Goal: Information Seeking & Learning: Check status

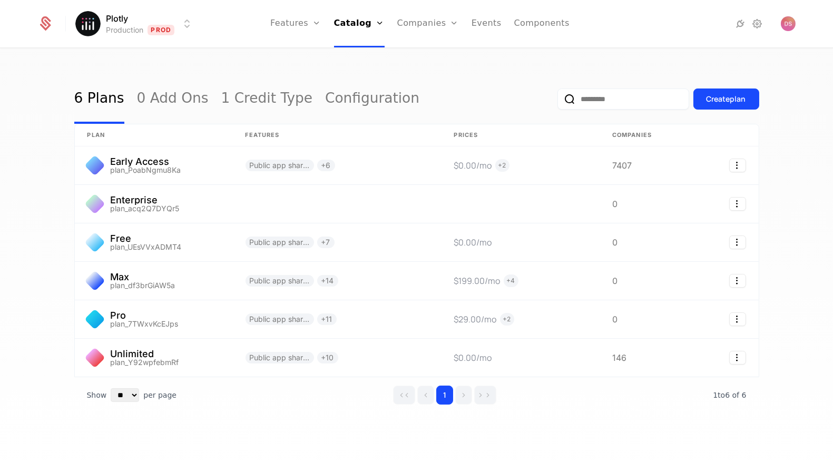
click at [106, 27] on html "Plotly Production Prod Features Features Flags Catalog Plans Add Ons Credits Co…" at bounding box center [416, 236] width 833 height 472
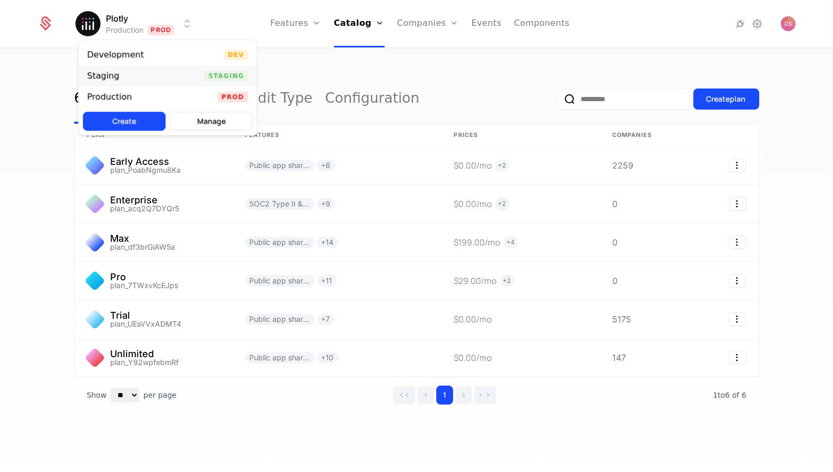
click at [193, 71] on div "Staging Staging" at bounding box center [167, 75] width 178 height 21
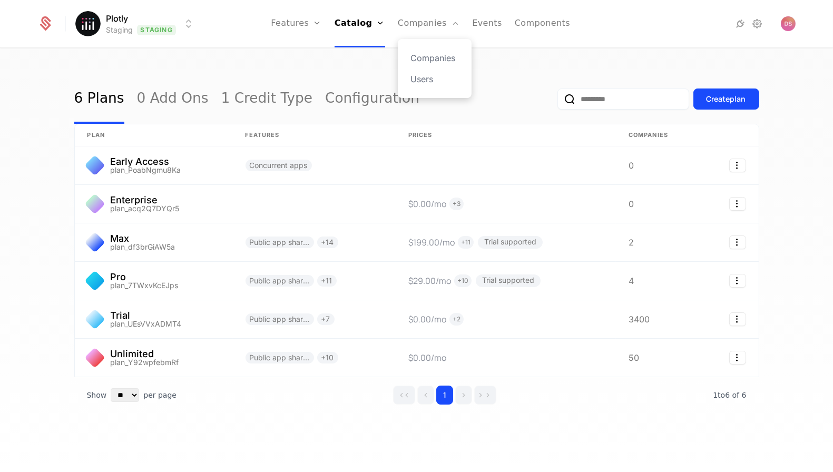
click at [430, 51] on div "Companies Users" at bounding box center [435, 68] width 74 height 59
click at [431, 59] on link "Companies" at bounding box center [434, 58] width 48 height 13
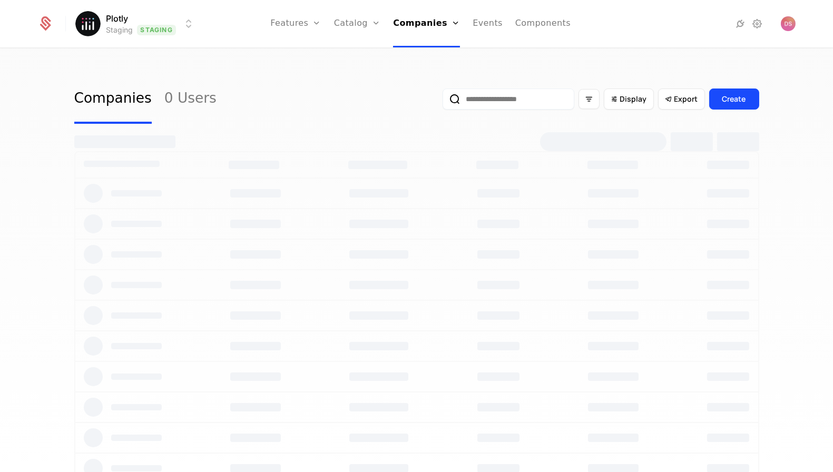
click at [549, 96] on input "email" at bounding box center [508, 98] width 132 height 21
paste input "**********"
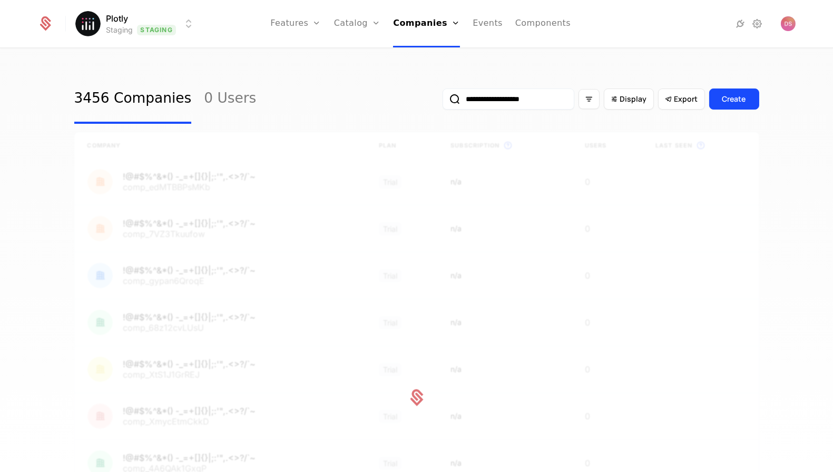
type input "**********"
click at [442, 101] on button "submit" at bounding box center [442, 101] width 0 height 0
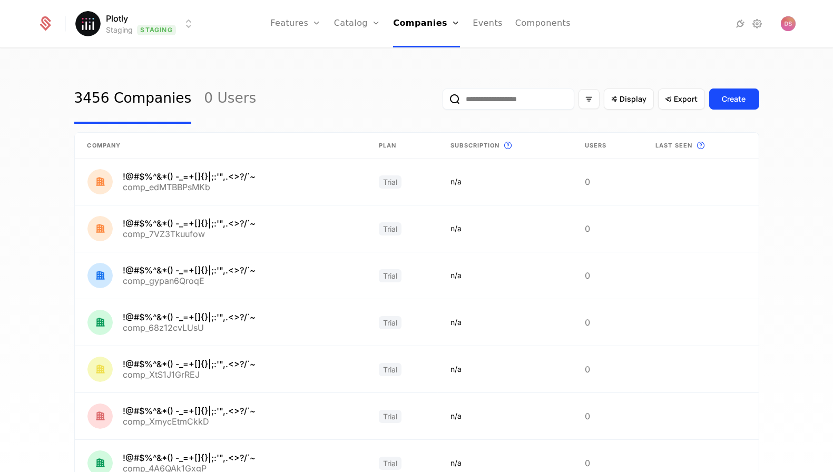
click at [553, 89] on input "email" at bounding box center [508, 98] width 132 height 21
paste input "**********"
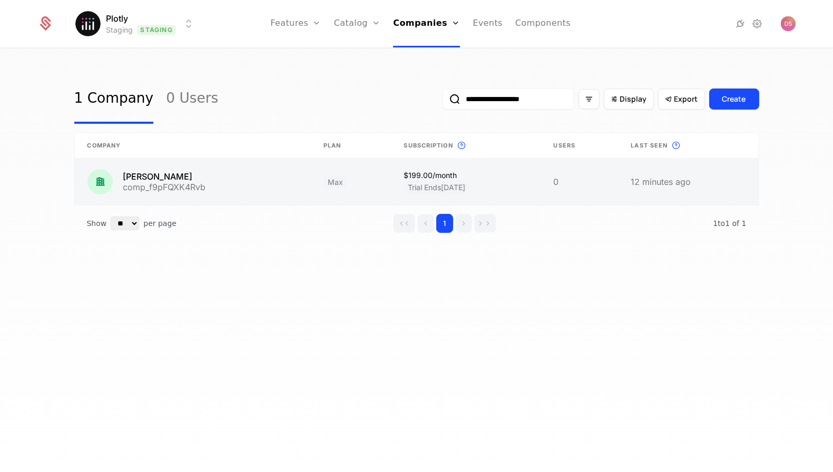
type input "**********"
click at [253, 191] on link at bounding box center [193, 182] width 236 height 46
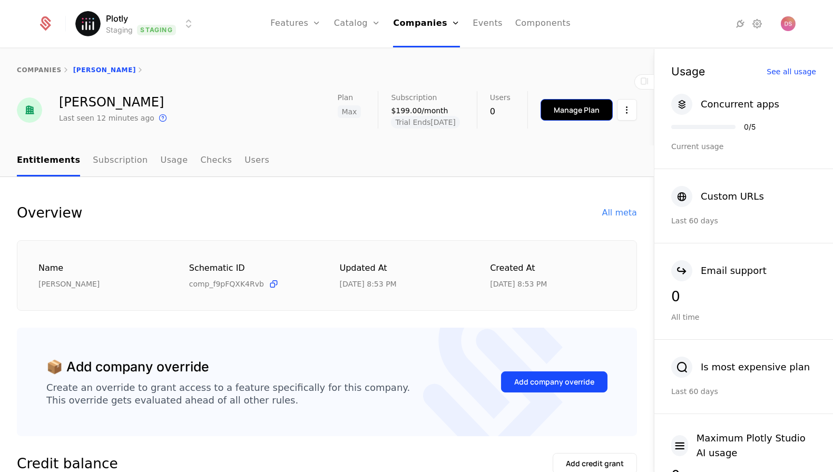
click at [567, 115] on div "Manage Plan" at bounding box center [577, 110] width 46 height 11
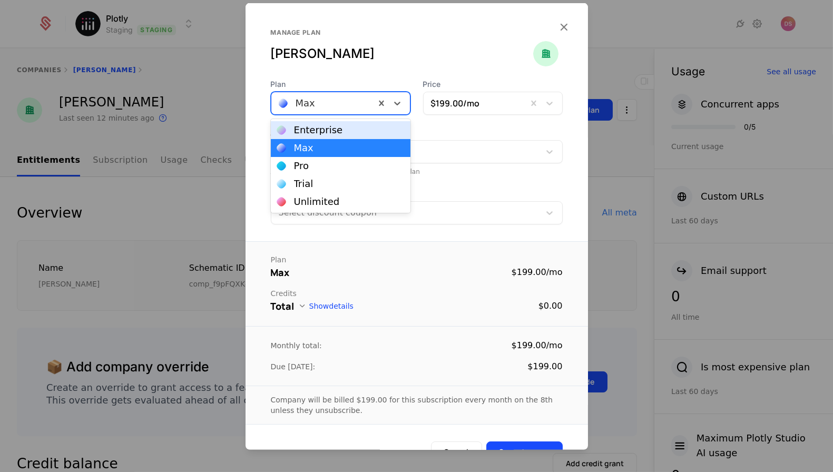
click at [355, 111] on div "Max" at bounding box center [323, 103] width 104 height 19
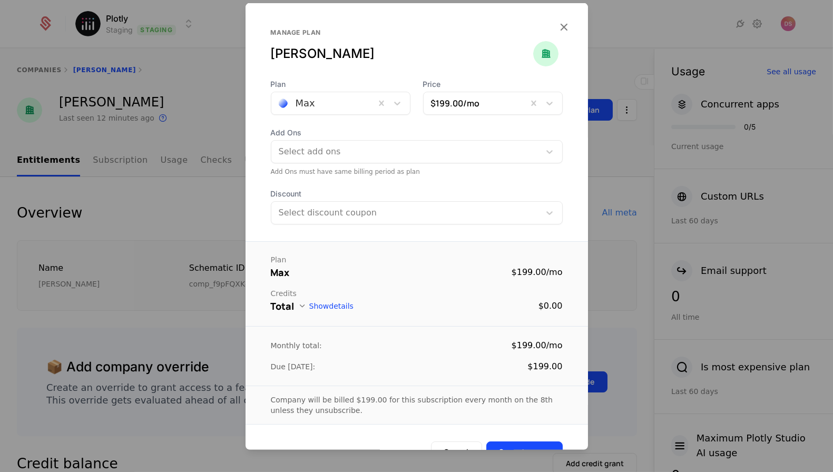
click at [684, 114] on div at bounding box center [416, 236] width 833 height 472
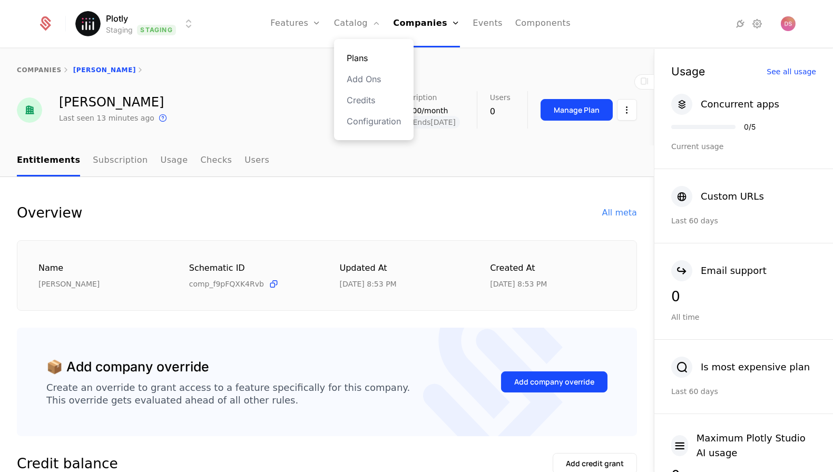
click at [366, 52] on link "Plans" at bounding box center [374, 58] width 54 height 13
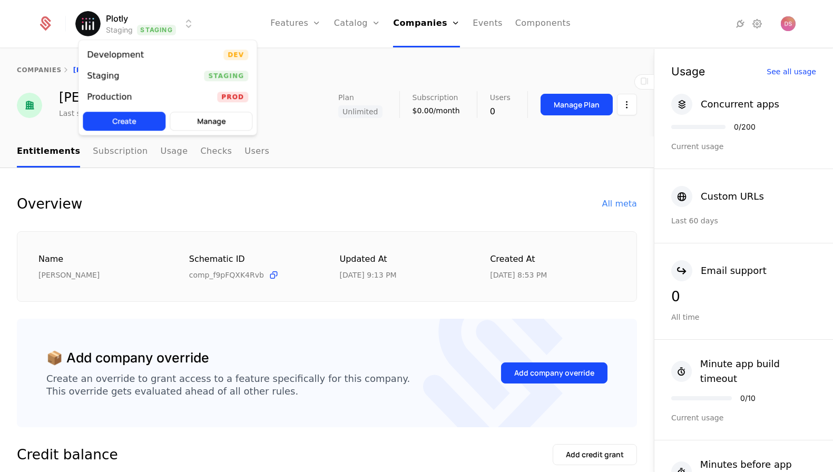
click at [150, 31] on html "Plotly Staging Staging Features Features Flags Catalog Plans Add Ons Credits Co…" at bounding box center [416, 236] width 833 height 472
click at [169, 97] on div "Production Prod" at bounding box center [167, 96] width 178 height 21
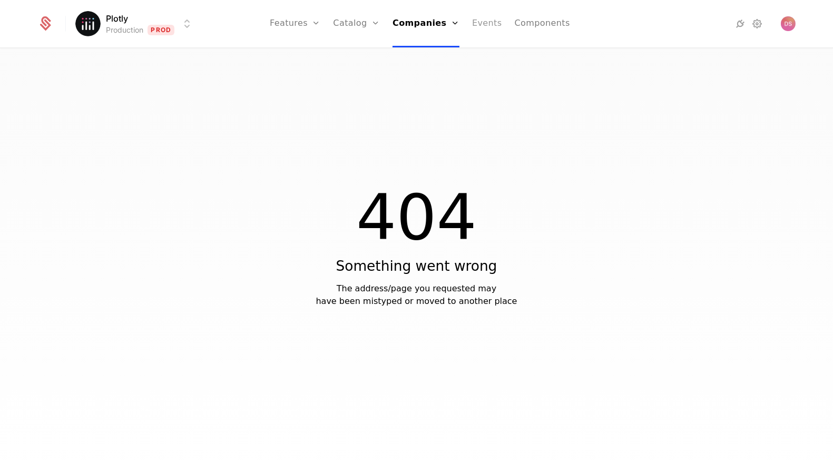
click at [481, 24] on link "Events" at bounding box center [487, 23] width 30 height 47
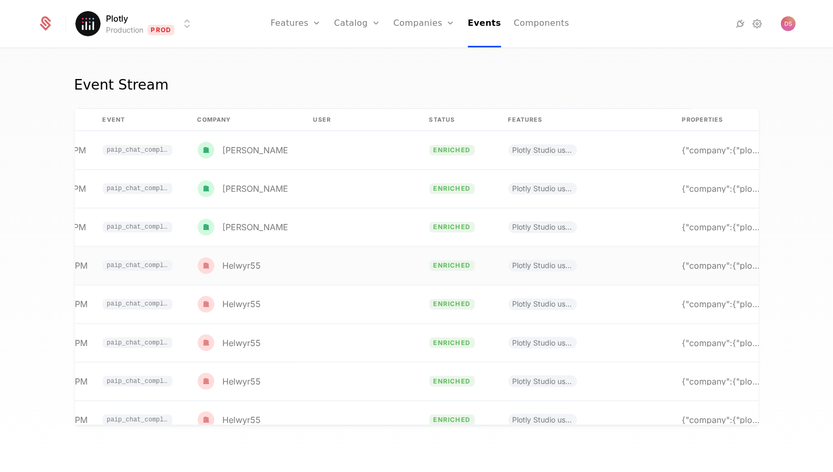
scroll to position [0, 80]
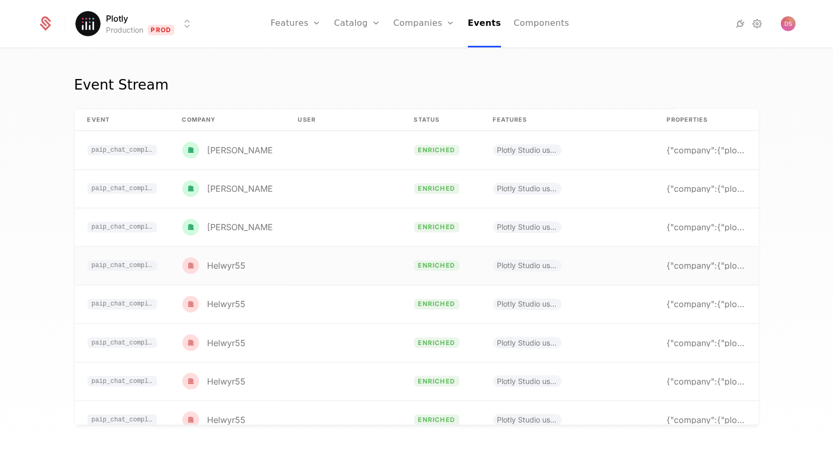
click at [643, 252] on td "Plotly Studio usage" at bounding box center [567, 266] width 174 height 38
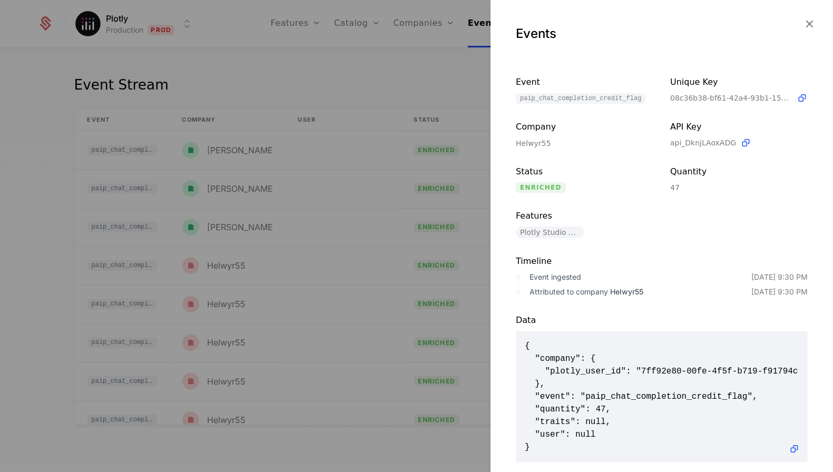
click at [415, 223] on div at bounding box center [416, 236] width 833 height 472
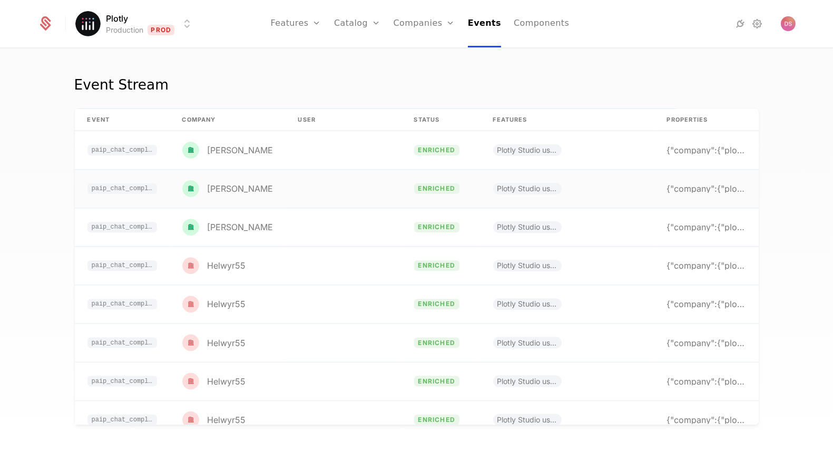
click at [429, 177] on td "enriched" at bounding box center [440, 189] width 79 height 38
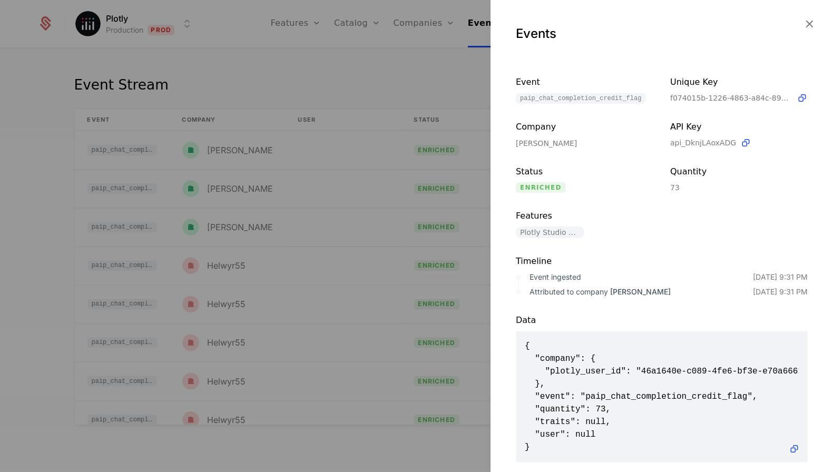
click at [374, 177] on div at bounding box center [416, 236] width 833 height 472
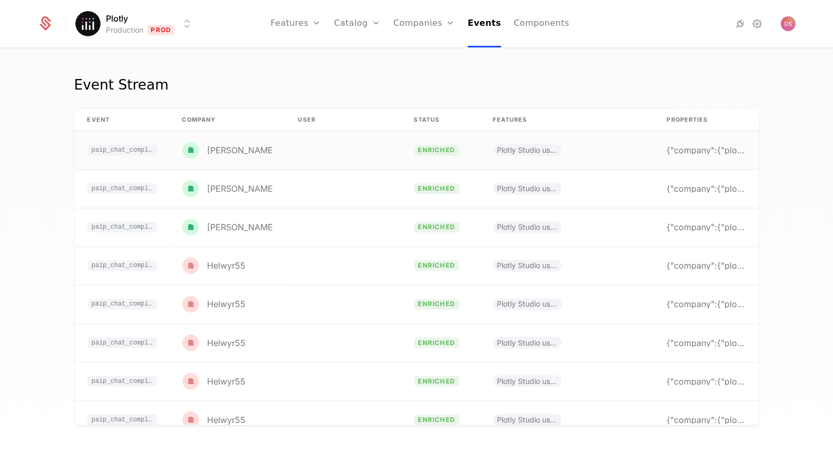
click at [405, 147] on td "enriched" at bounding box center [440, 150] width 79 height 38
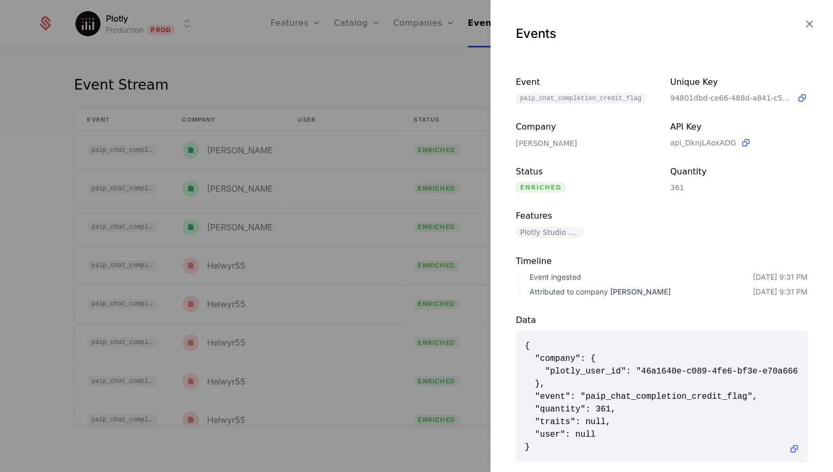
click at [400, 263] on div at bounding box center [416, 236] width 833 height 472
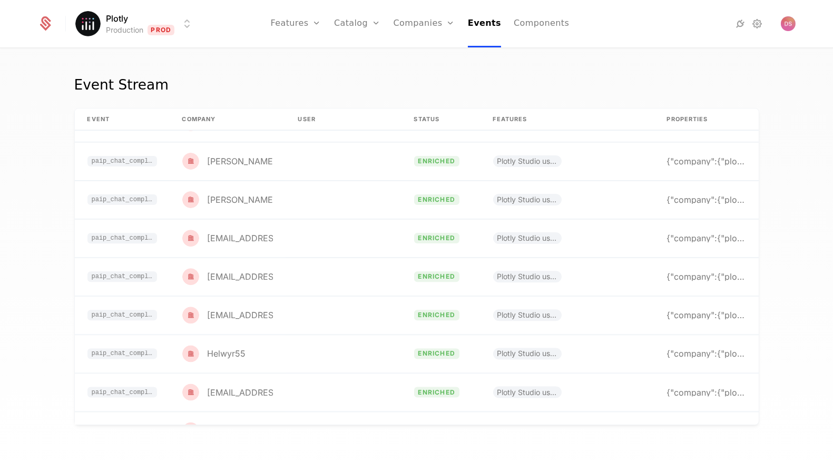
scroll to position [357, 80]
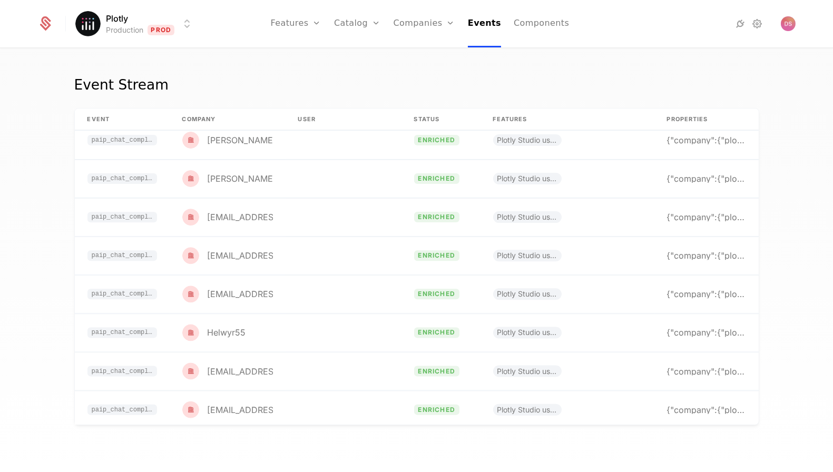
click at [401, 263] on td "enriched" at bounding box center [440, 256] width 79 height 38
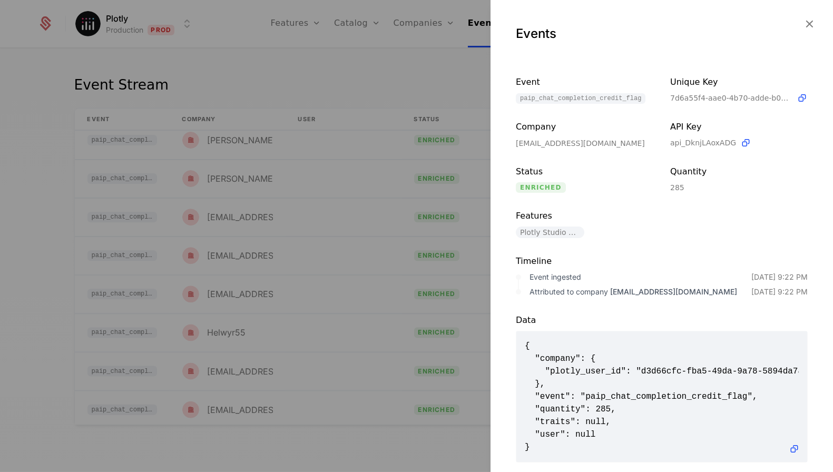
click at [371, 209] on div at bounding box center [416, 236] width 833 height 472
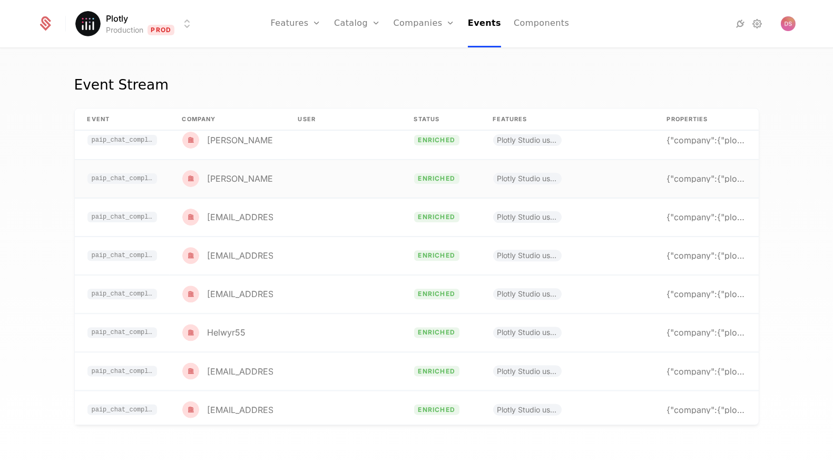
click at [371, 166] on td at bounding box center [344, 179] width 116 height 38
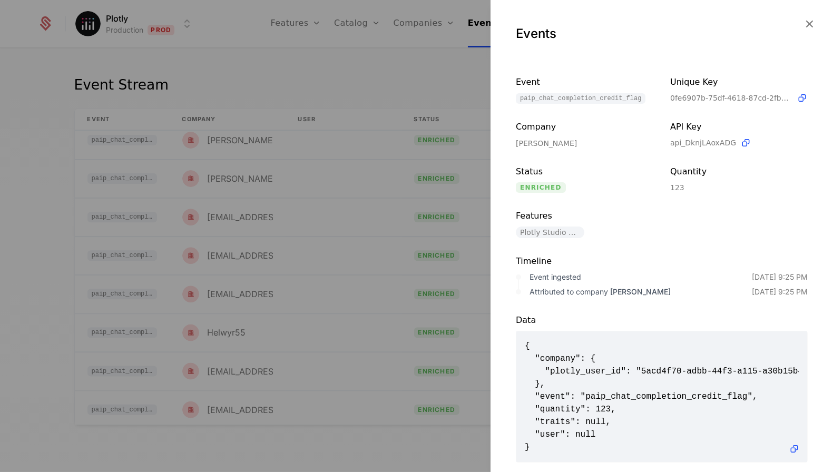
click at [373, 174] on div at bounding box center [416, 236] width 833 height 472
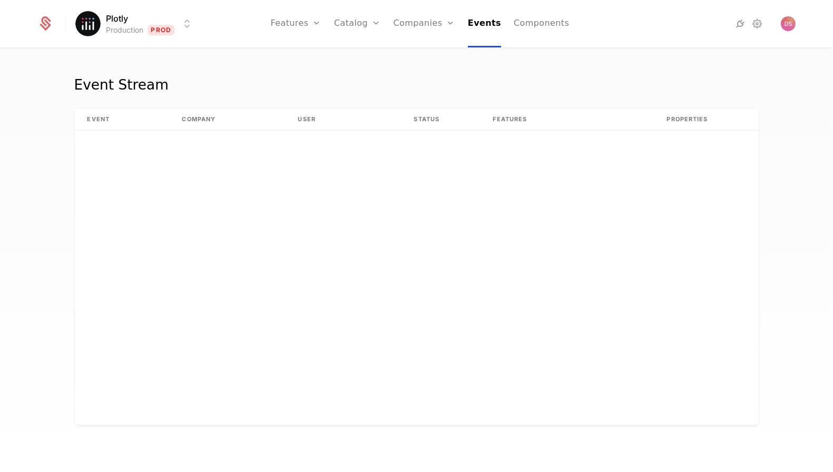
scroll to position [0, 80]
